Goal: Task Accomplishment & Management: Manage account settings

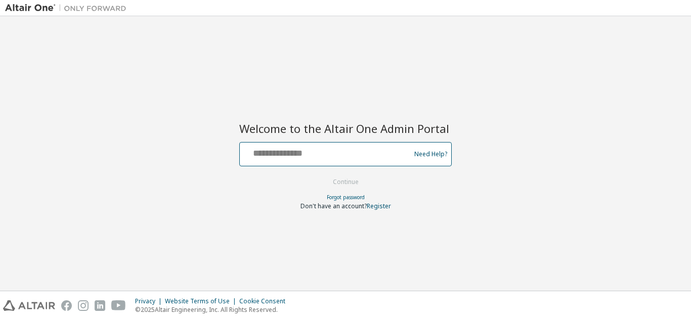
click at [378, 158] on input "text" at bounding box center [326, 152] width 165 height 15
type input "**********"
click at [322, 175] on button "Continue" at bounding box center [345, 182] width 47 height 15
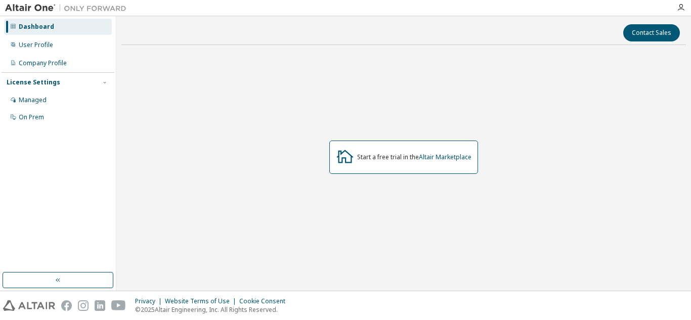
click at [195, 107] on div "Start a free trial in the Altair Marketplace" at bounding box center [403, 157] width 565 height 208
click at [380, 155] on div "Start a free trial in the Altair Marketplace" at bounding box center [414, 157] width 114 height 8
click at [351, 156] on icon at bounding box center [345, 156] width 17 height 13
click at [231, 120] on div "Start a free trial in the Altair Marketplace" at bounding box center [403, 157] width 565 height 208
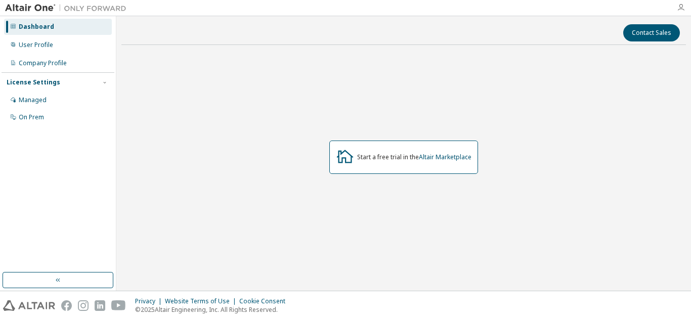
click at [683, 9] on icon "button" at bounding box center [681, 8] width 8 height 8
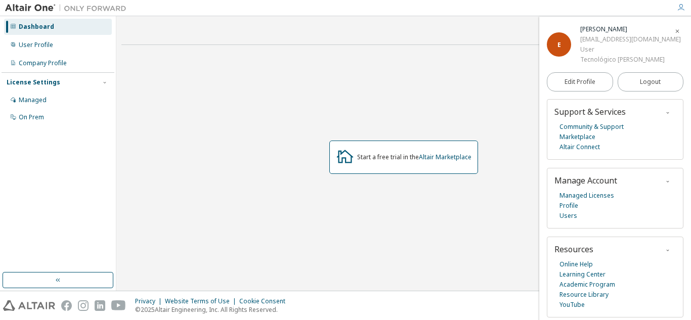
click at [683, 9] on icon "button" at bounding box center [681, 8] width 8 height 8
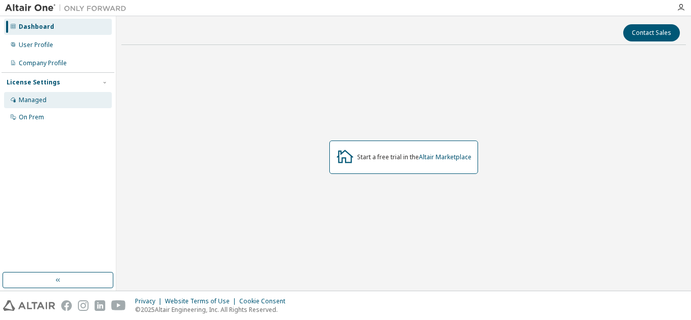
click at [46, 106] on div "Managed" at bounding box center [58, 100] width 108 height 16
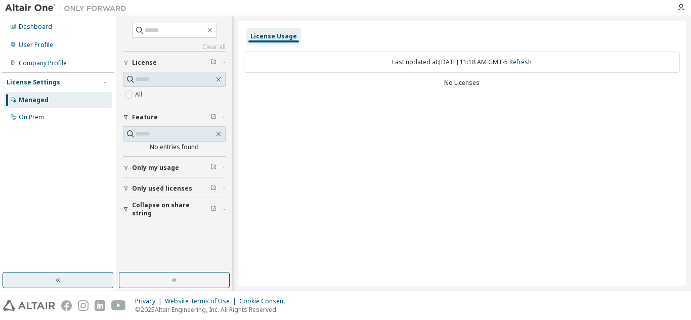
click at [45, 276] on button "button" at bounding box center [58, 280] width 111 height 16
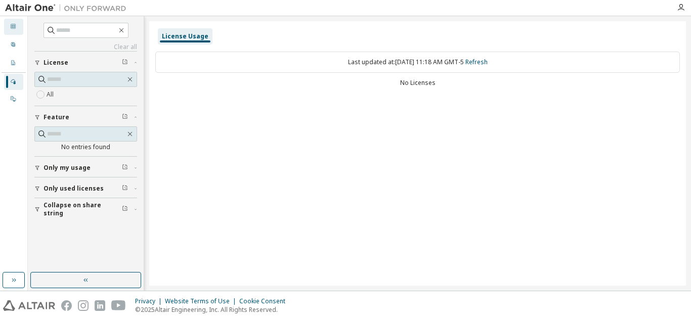
click at [14, 22] on div "Dashboard" at bounding box center [13, 27] width 19 height 16
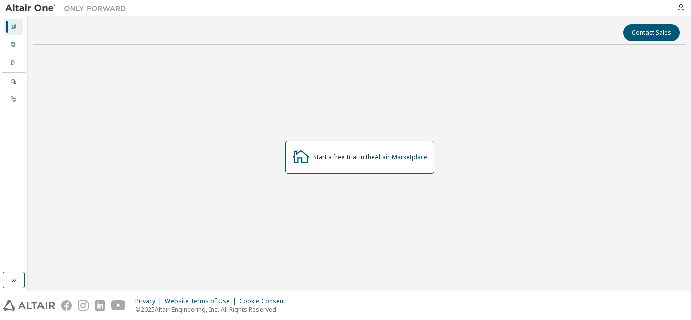
click at [16, 34] on div "Dashboard" at bounding box center [13, 27] width 19 height 16
click at [15, 43] on icon at bounding box center [13, 44] width 6 height 6
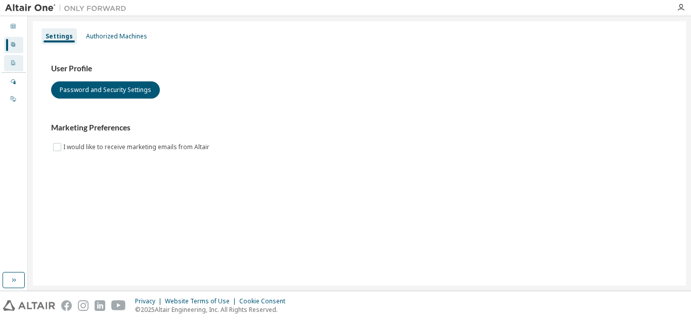
click at [14, 64] on icon at bounding box center [13, 63] width 6 height 6
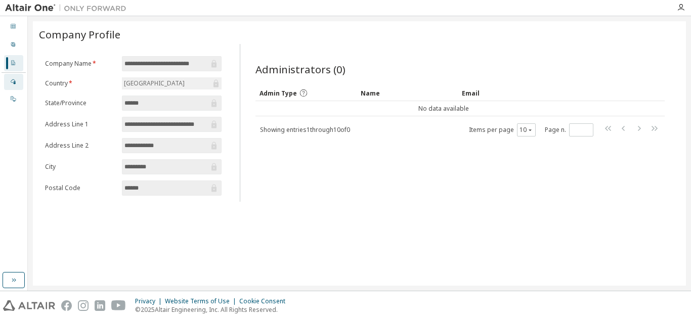
click at [10, 79] on div "Managed" at bounding box center [13, 82] width 19 height 16
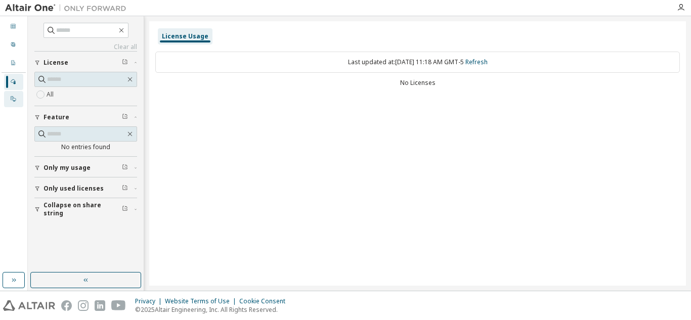
click at [19, 102] on div "On Prem" at bounding box center [13, 99] width 19 height 16
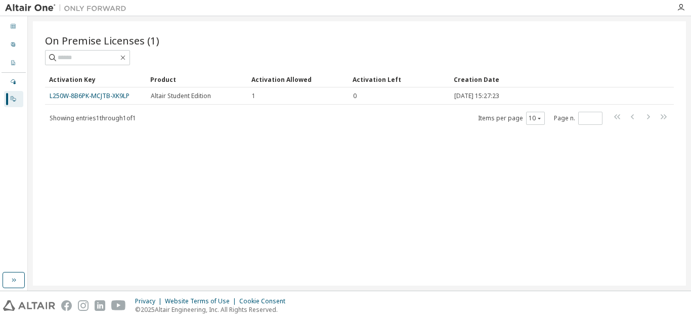
click at [391, 213] on div "On Premise Licenses (1) Clear Load Save Save As Field Operator Value Select fil…" at bounding box center [359, 153] width 653 height 265
click at [292, 196] on div "On Premise Licenses (1) Clear Load Save Save As Field Operator Value Select fil…" at bounding box center [359, 153] width 653 height 265
click at [470, 263] on div "On Premise Licenses (1) Clear Load Save Save As Field Operator Value Select fil…" at bounding box center [359, 153] width 653 height 265
click at [93, 10] on img at bounding box center [68, 8] width 127 height 10
click at [31, 5] on img at bounding box center [68, 8] width 127 height 10
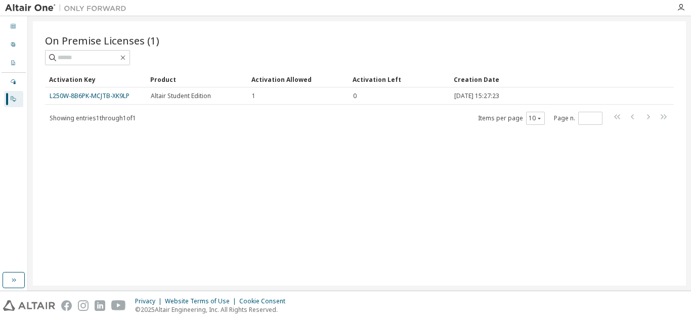
click at [533, 195] on div "On Premise Licenses (1) Clear Load Save Save As Field Operator Value Select fil…" at bounding box center [359, 153] width 653 height 265
click at [307, 227] on div "On Premise Licenses (1) Clear Load Save Save As Field Operator Value Select fil…" at bounding box center [359, 153] width 653 height 265
